Goal: Find specific page/section: Find specific page/section

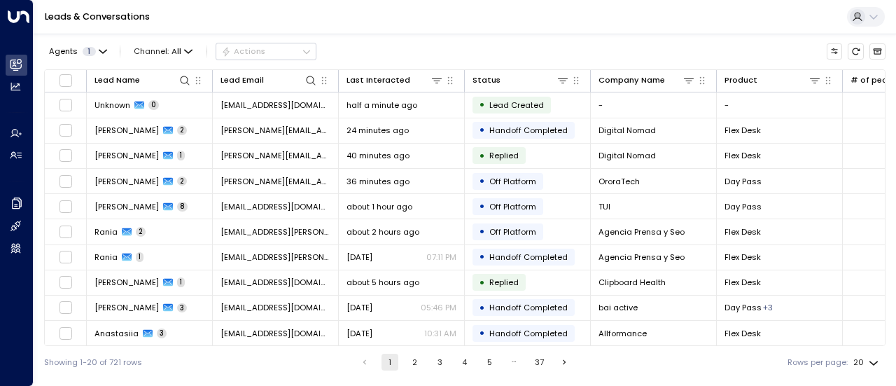
click at [176, 104] on td "Unknown 0" at bounding box center [150, 104] width 126 height 25
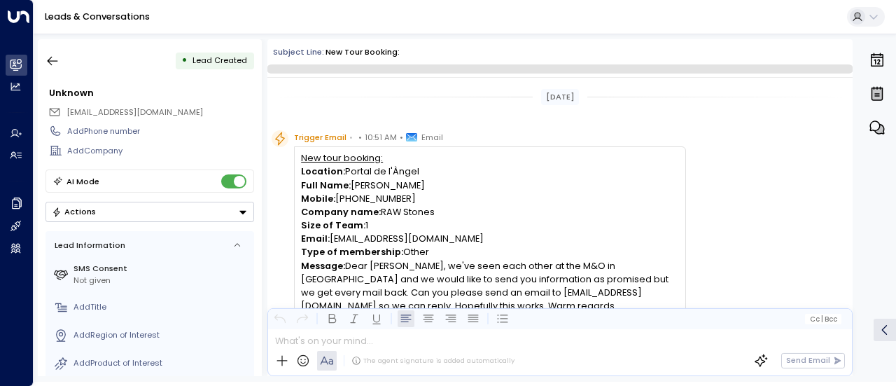
scroll to position [66, 0]
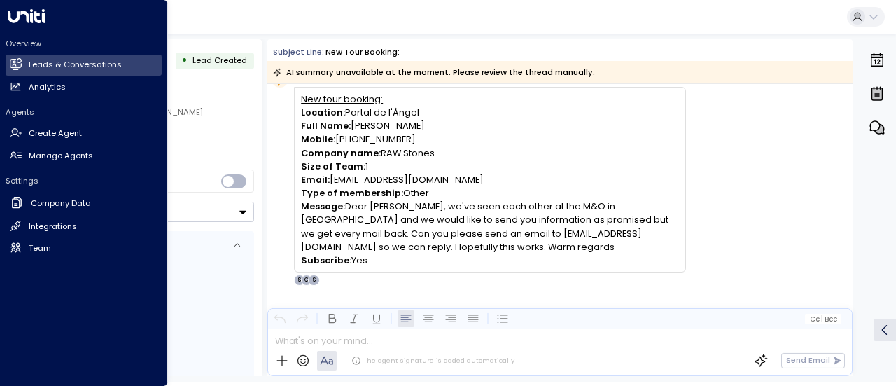
click at [55, 61] on h2 "Leads & Conversations" at bounding box center [75, 65] width 93 height 12
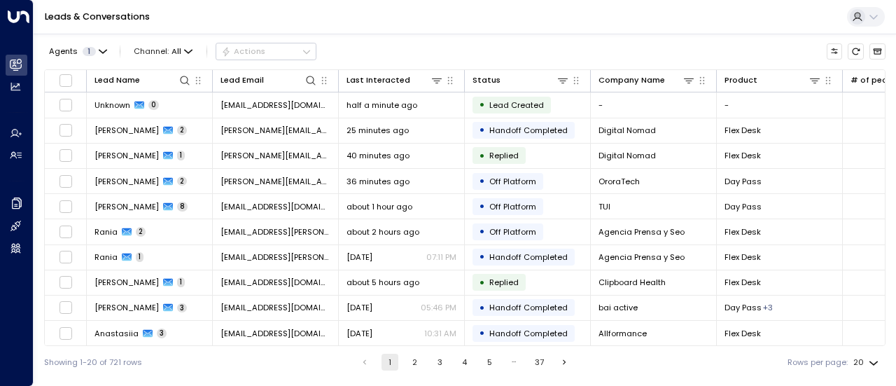
click at [315, 80] on icon at bounding box center [310, 80] width 11 height 11
click at [277, 123] on input "text" at bounding box center [311, 122] width 155 height 23
type input "**********"
